Goal: Check status: Check status

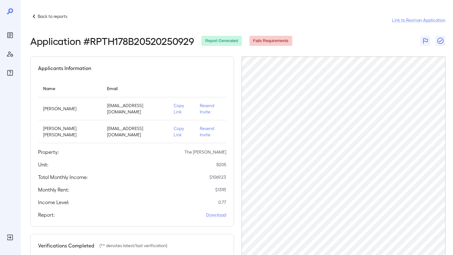
scroll to position [59, 0]
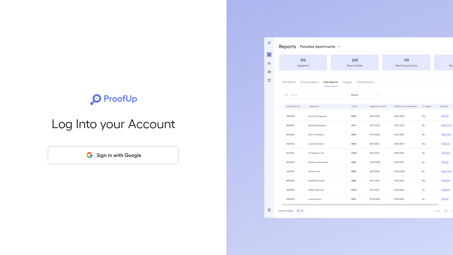
click at [91, 153] on icon "button" at bounding box center [89, 153] width 4 height 2
click at [94, 156] on button "Sign in with Google" at bounding box center [113, 155] width 131 height 18
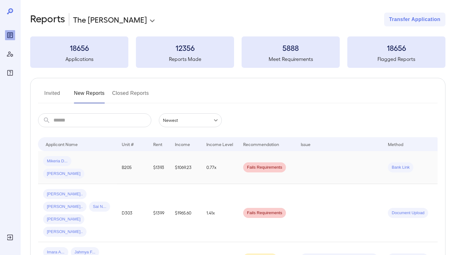
click at [71, 158] on div "Mikeria D... Rihanna L..." at bounding box center [77, 167] width 69 height 23
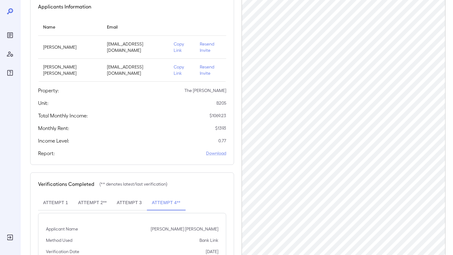
scroll to position [77, 0]
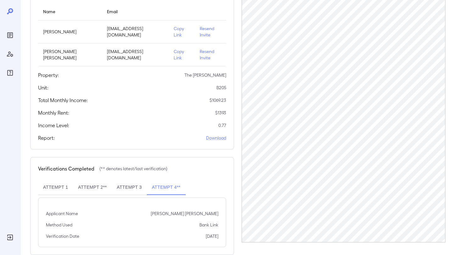
click at [128, 180] on button "Attempt 3" at bounding box center [129, 187] width 35 height 15
